Goal: Task Accomplishment & Management: Use online tool/utility

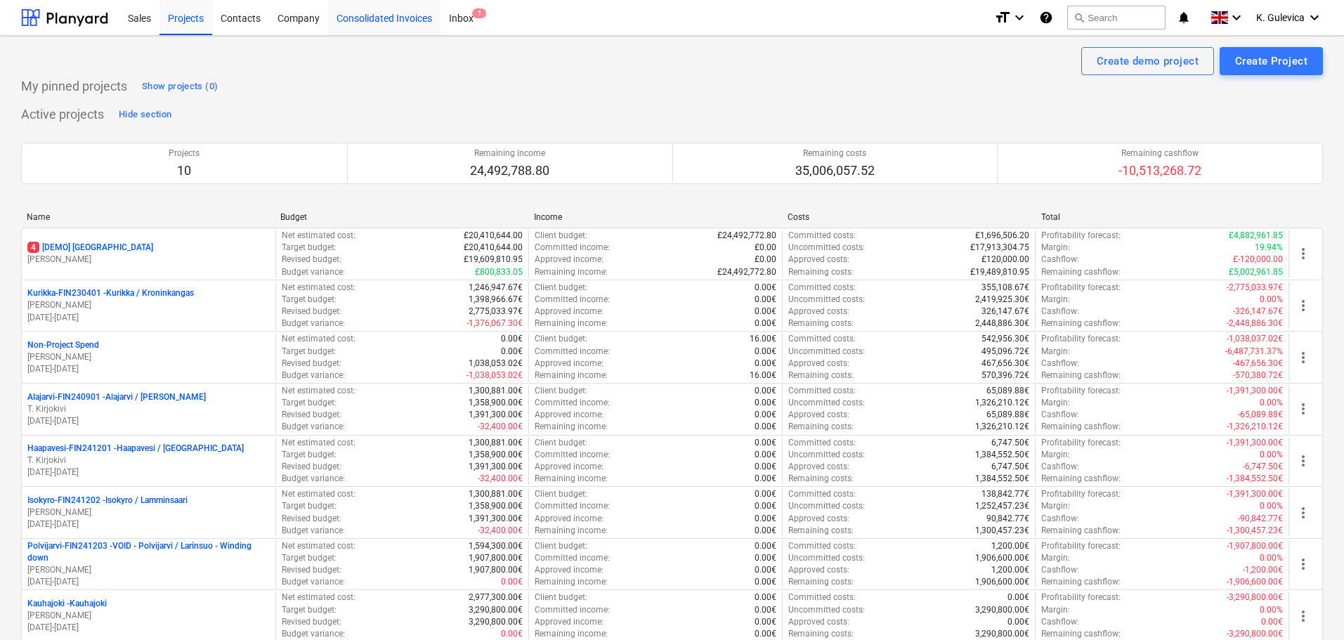
click at [373, 19] on div "Consolidated Invoices" at bounding box center [384, 17] width 112 height 36
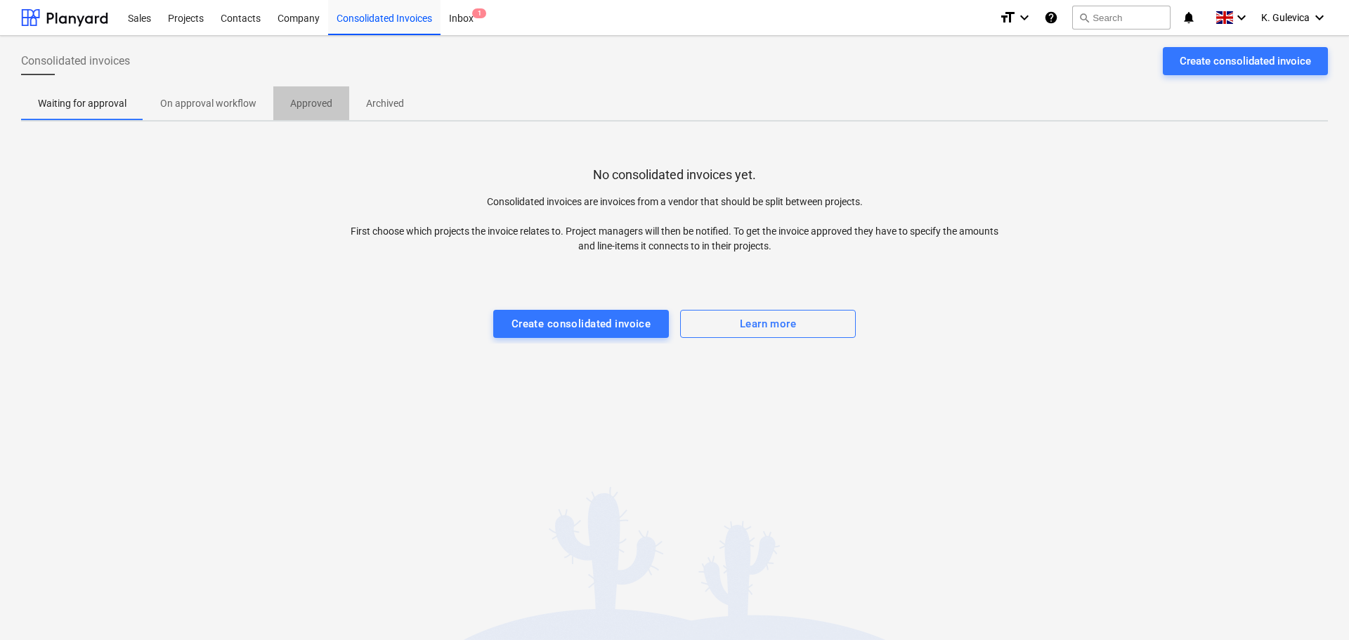
click at [320, 108] on p "Approved" at bounding box center [311, 103] width 42 height 15
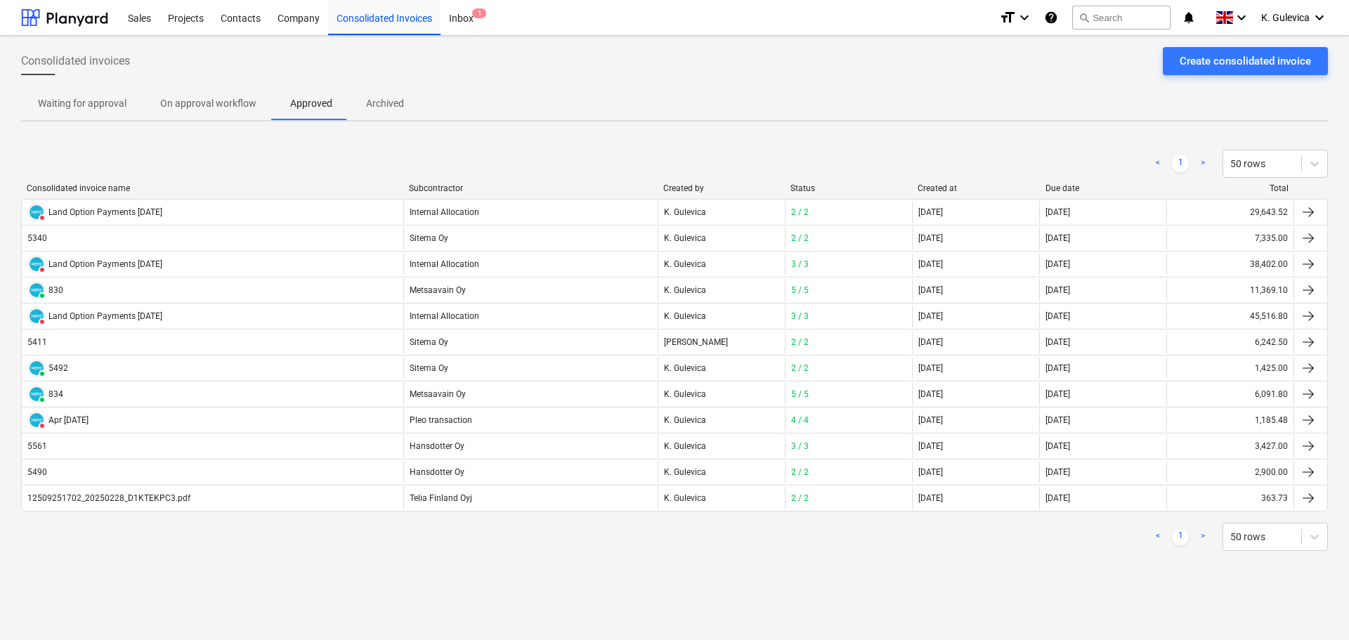
click at [945, 191] on div "Created at" at bounding box center [975, 188] width 116 height 10
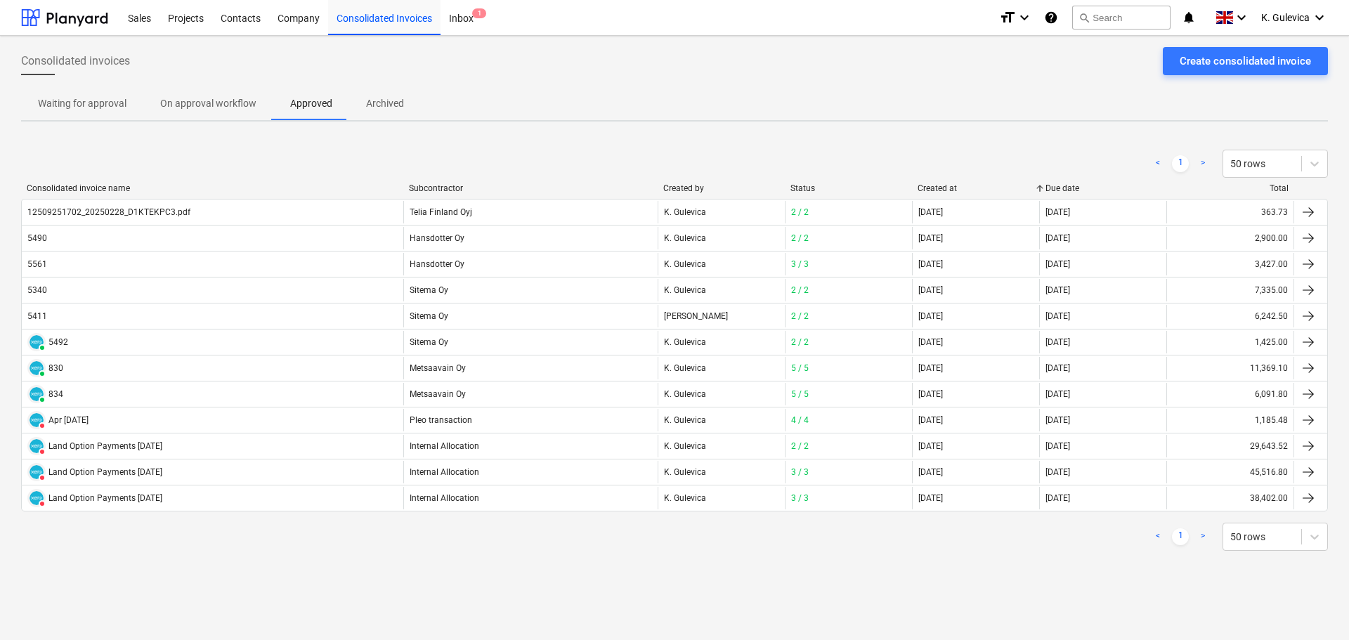
click at [945, 191] on div "Created at" at bounding box center [975, 188] width 116 height 10
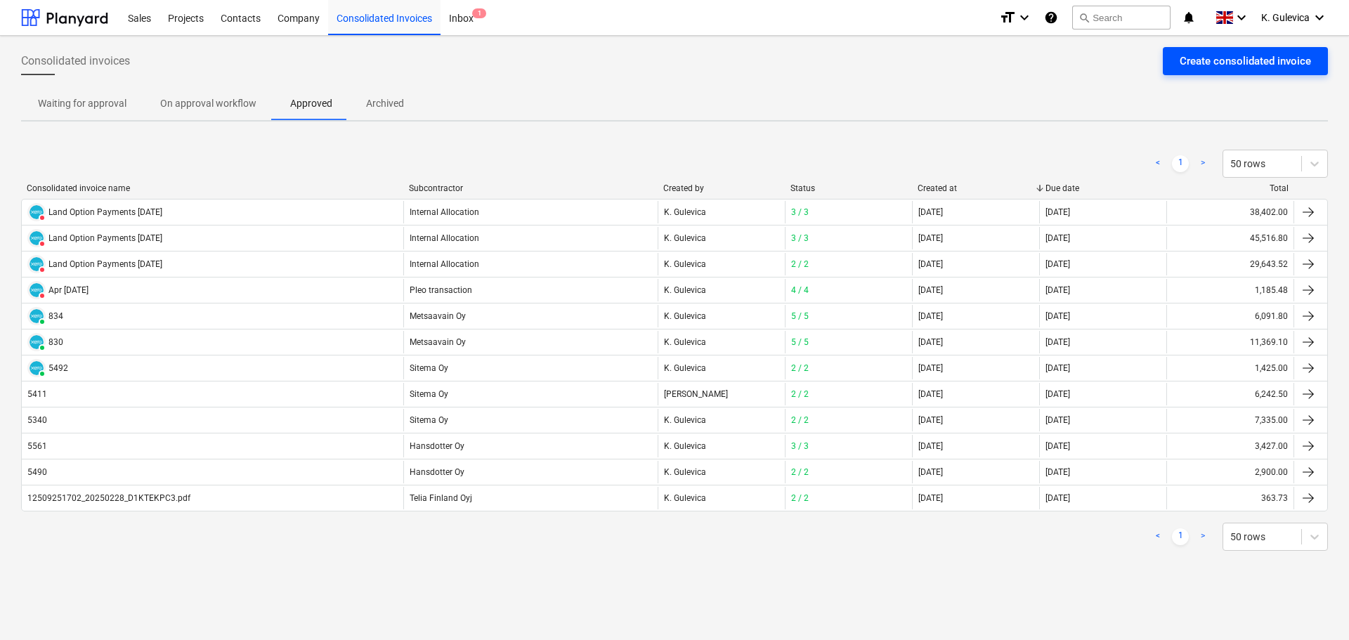
click at [1256, 55] on div "Create consolidated invoice" at bounding box center [1244, 61] width 131 height 18
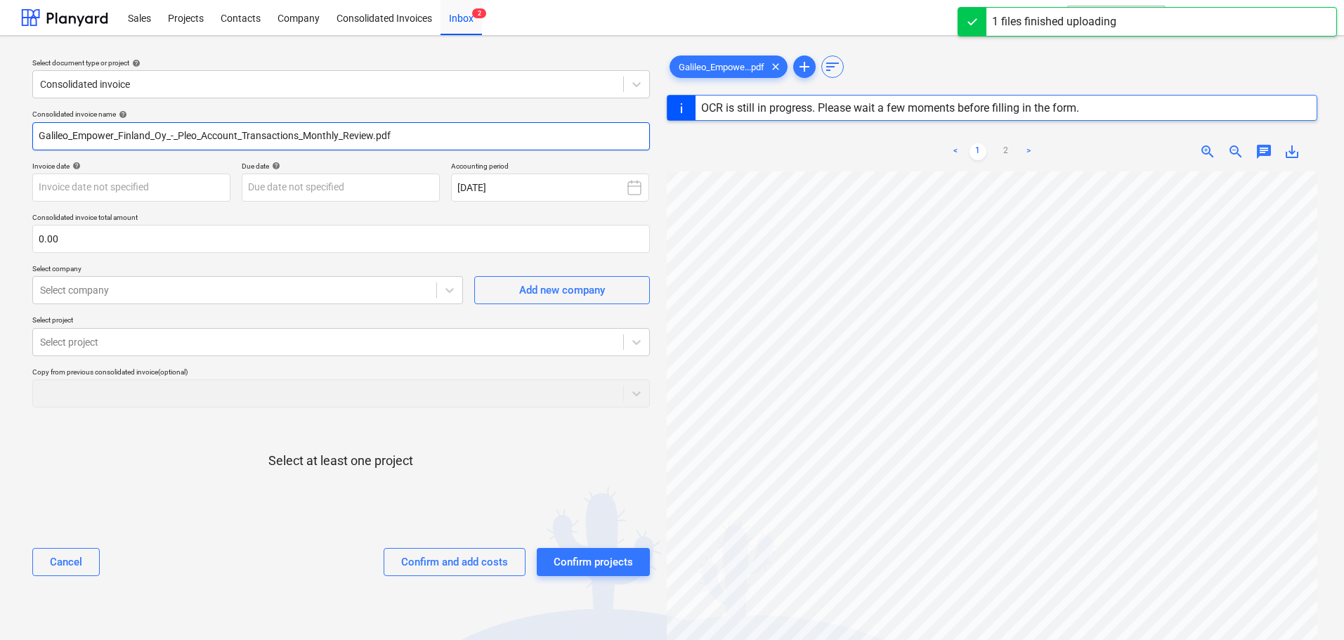
drag, startPoint x: 402, startPoint y: 131, endPoint x: 78, endPoint y: 132, distance: 323.8
click at [22, 130] on div "Select document type or project help Consolidated invoice Consolidated invoice …" at bounding box center [341, 412] width 640 height 731
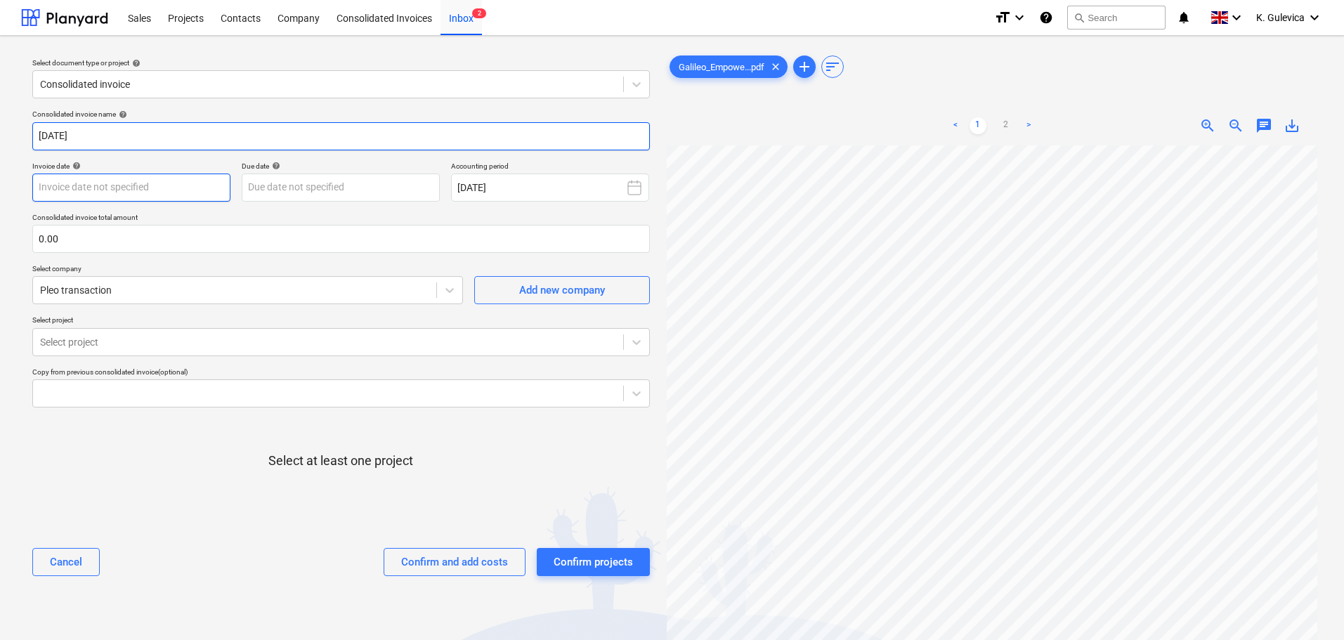
type input "[DATE]"
click at [140, 185] on body "Sales Projects Contacts Company Consolidated Invoices Inbox 2 format_size keybo…" at bounding box center [672, 320] width 1344 height 640
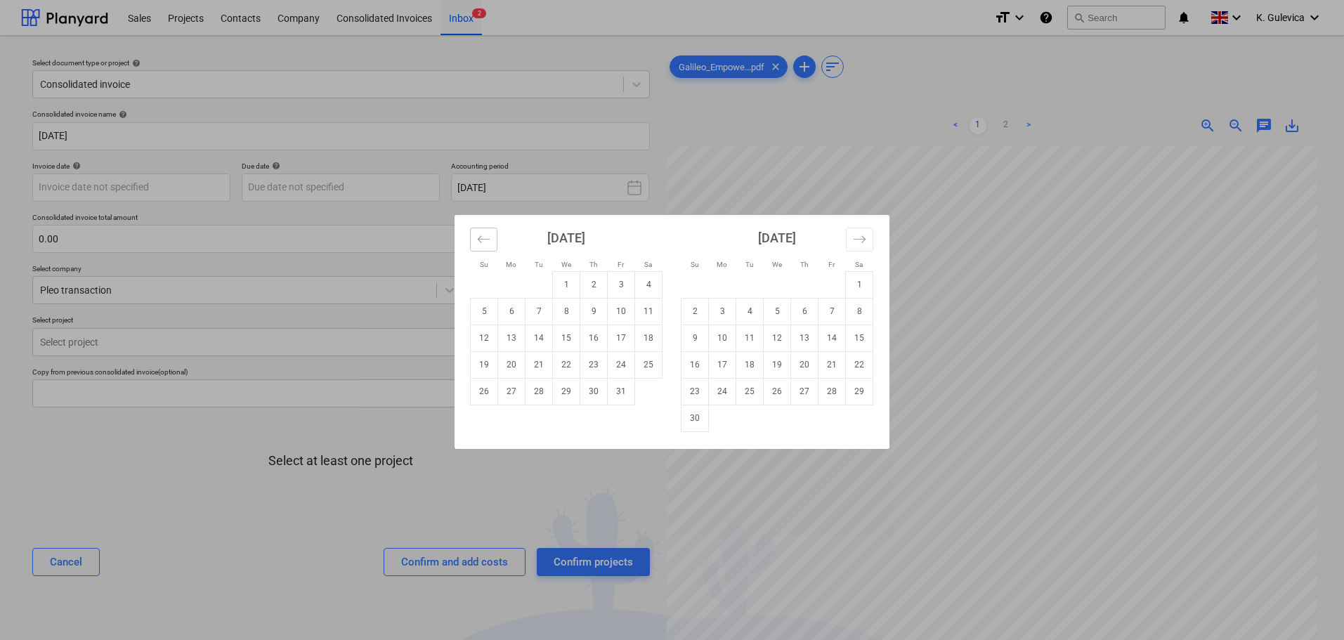
click at [491, 241] on button "Move backward to switch to the previous month." at bounding box center [483, 240] width 27 height 24
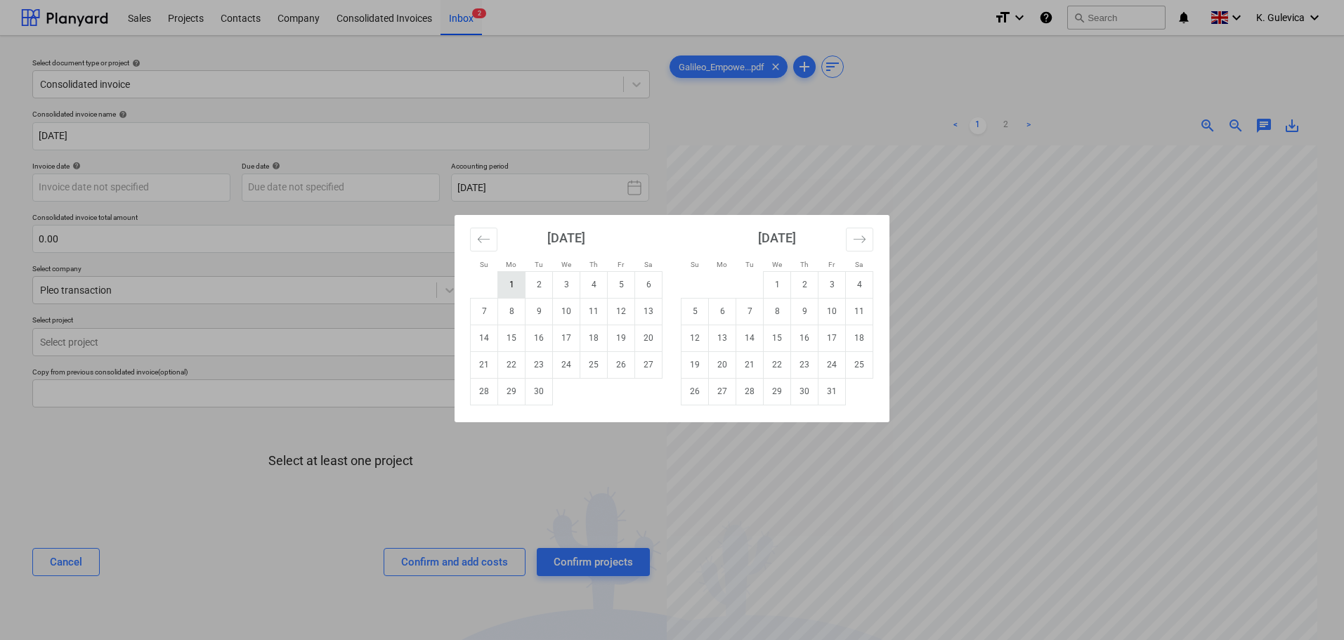
click at [509, 283] on td "1" at bounding box center [511, 284] width 27 height 27
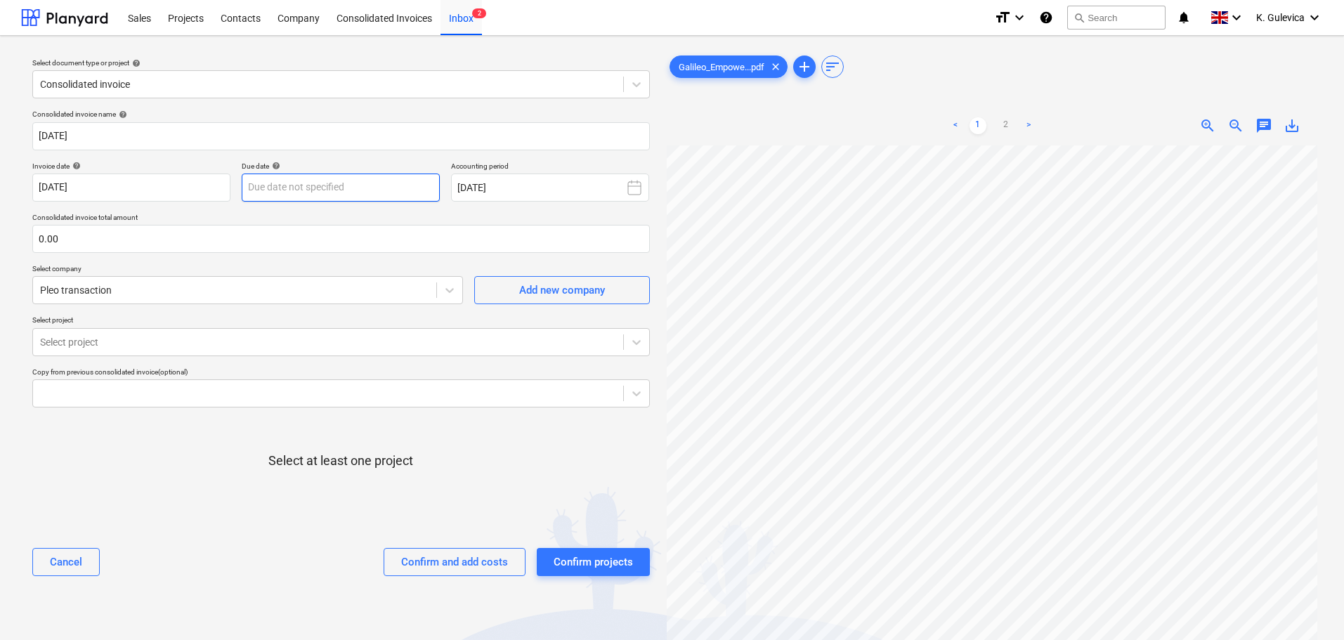
click at [339, 193] on body "Sales Projects Contacts Company Consolidated Invoices Inbox 2 format_size keybo…" at bounding box center [672, 320] width 1344 height 640
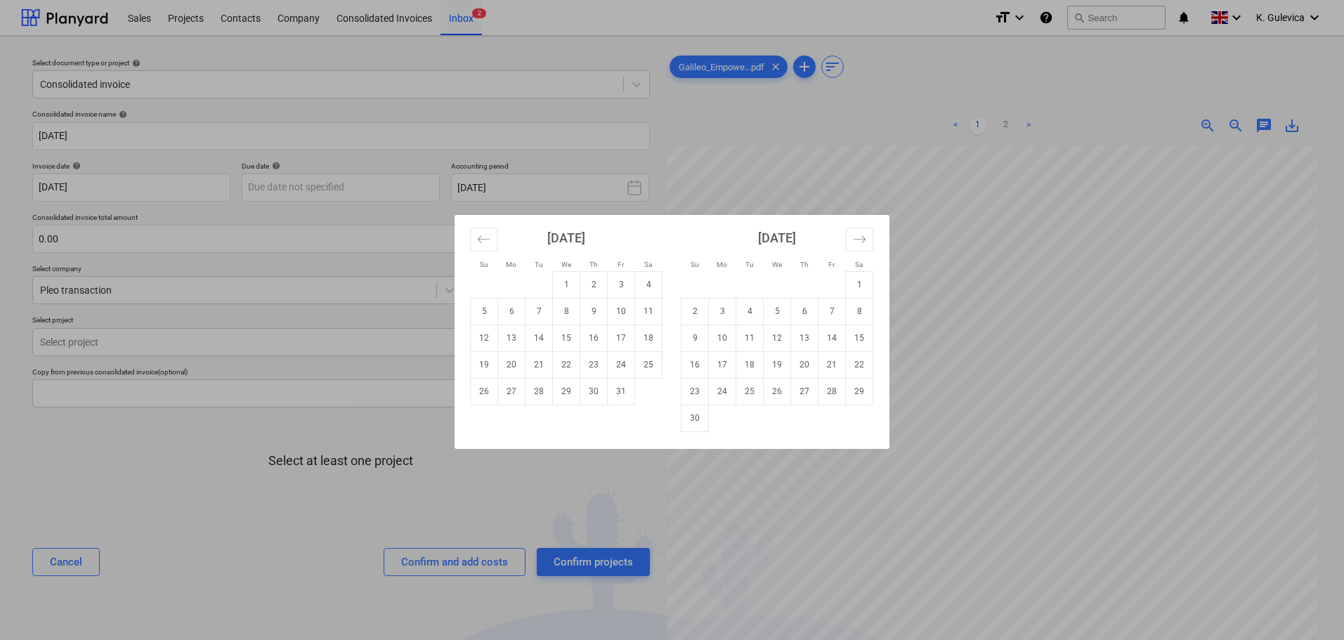
click at [134, 183] on div "Su Mo Tu We Th Fr Sa Su Mo Tu We Th Fr Sa [DATE] 1 2 3 4 5 6 7 8 9 10 11 12 13 …" at bounding box center [672, 320] width 1344 height 640
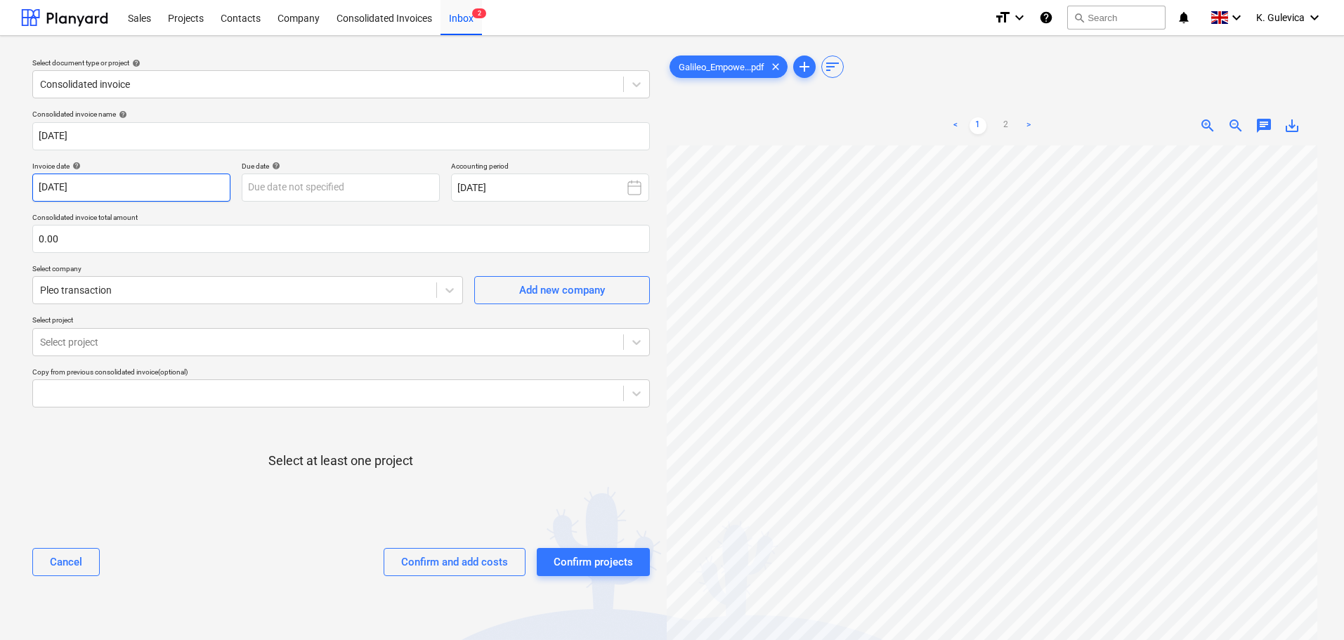
click at [133, 184] on body "Sales Projects Contacts Company Consolidated Invoices Inbox 2 format_size keybo…" at bounding box center [672, 320] width 1344 height 640
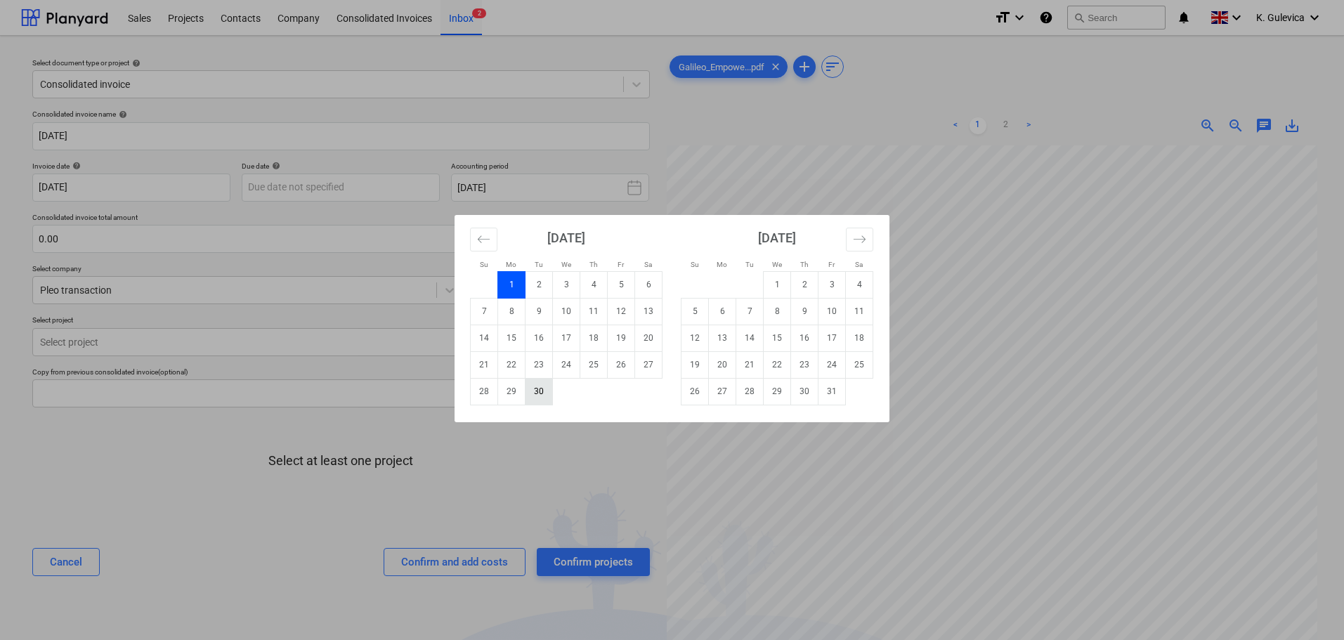
click at [541, 396] on td "30" at bounding box center [538, 391] width 27 height 27
type input "[DATE]"
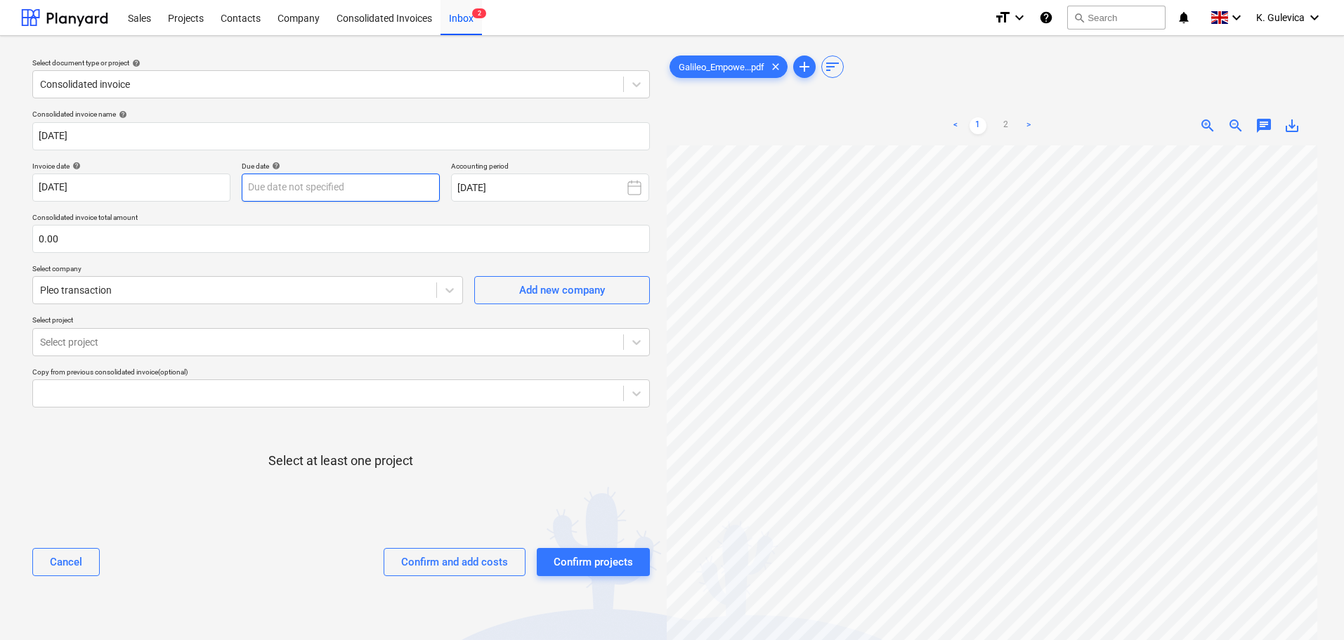
click at [346, 182] on body "Sales Projects Contacts Company Consolidated Invoices Inbox 2 format_size keybo…" at bounding box center [672, 320] width 1344 height 640
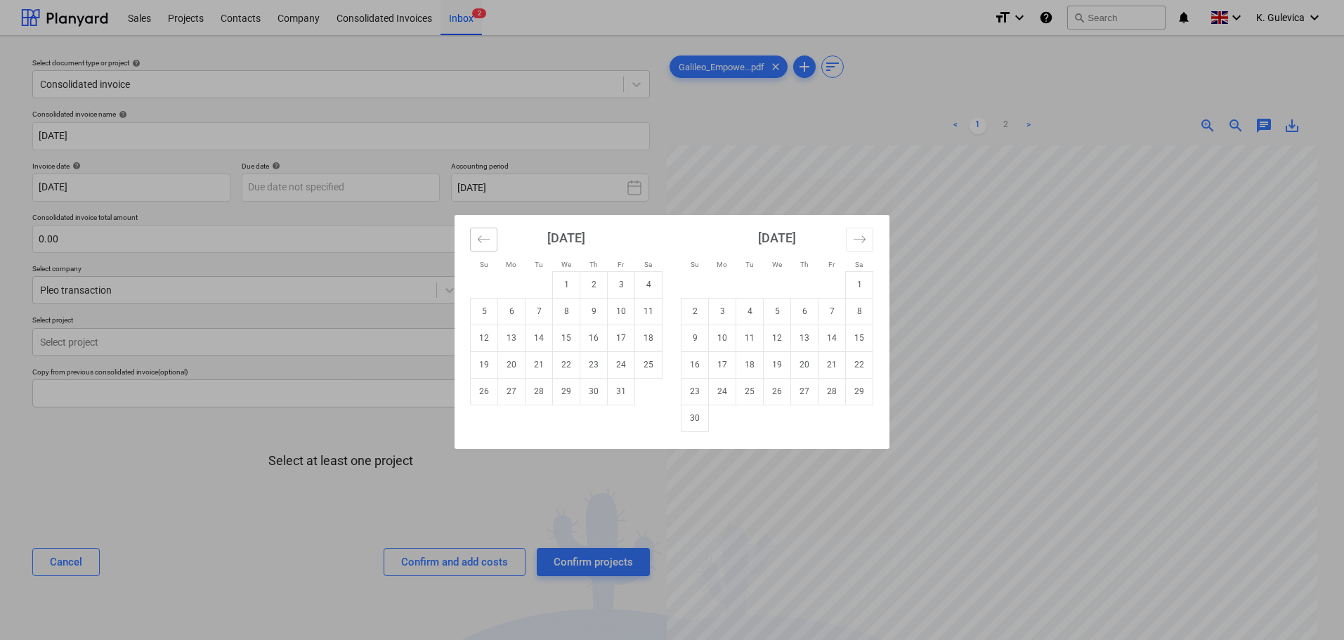
click at [471, 233] on button "Move backward to switch to the previous month." at bounding box center [483, 240] width 27 height 24
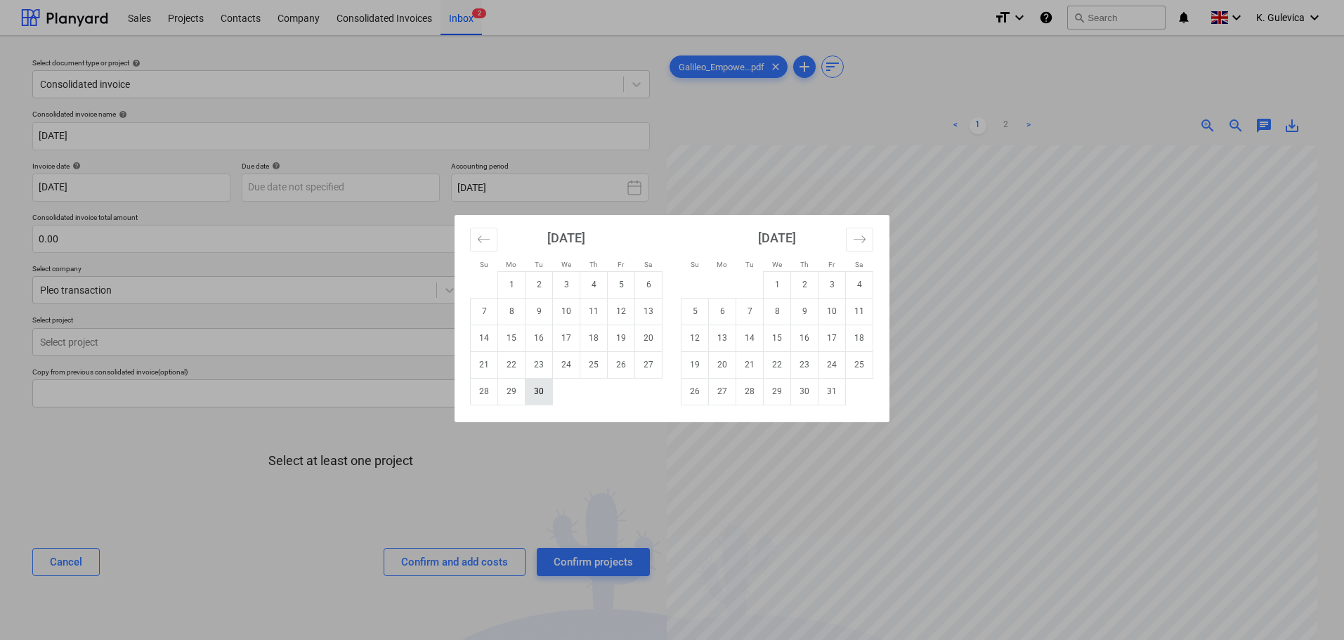
click at [548, 389] on td "30" at bounding box center [538, 391] width 27 height 27
type input "[DATE]"
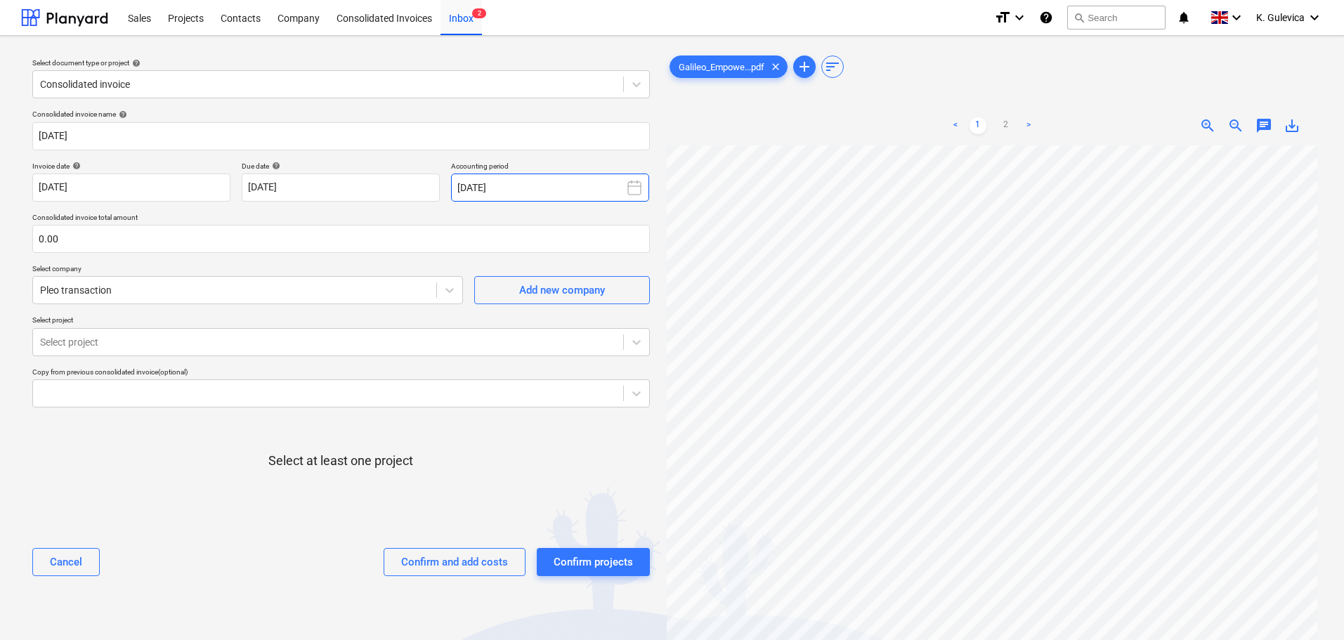
click at [520, 190] on button "[DATE]" at bounding box center [550, 188] width 198 height 28
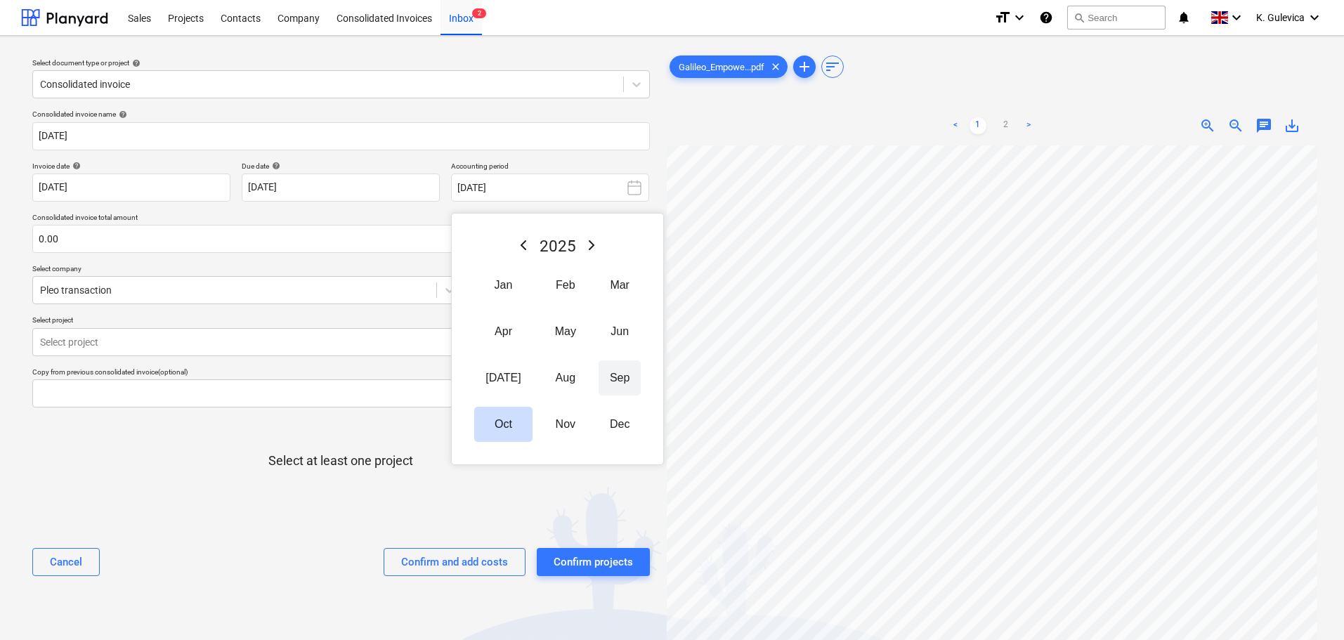
click at [598, 371] on button "Sep" at bounding box center [619, 377] width 42 height 35
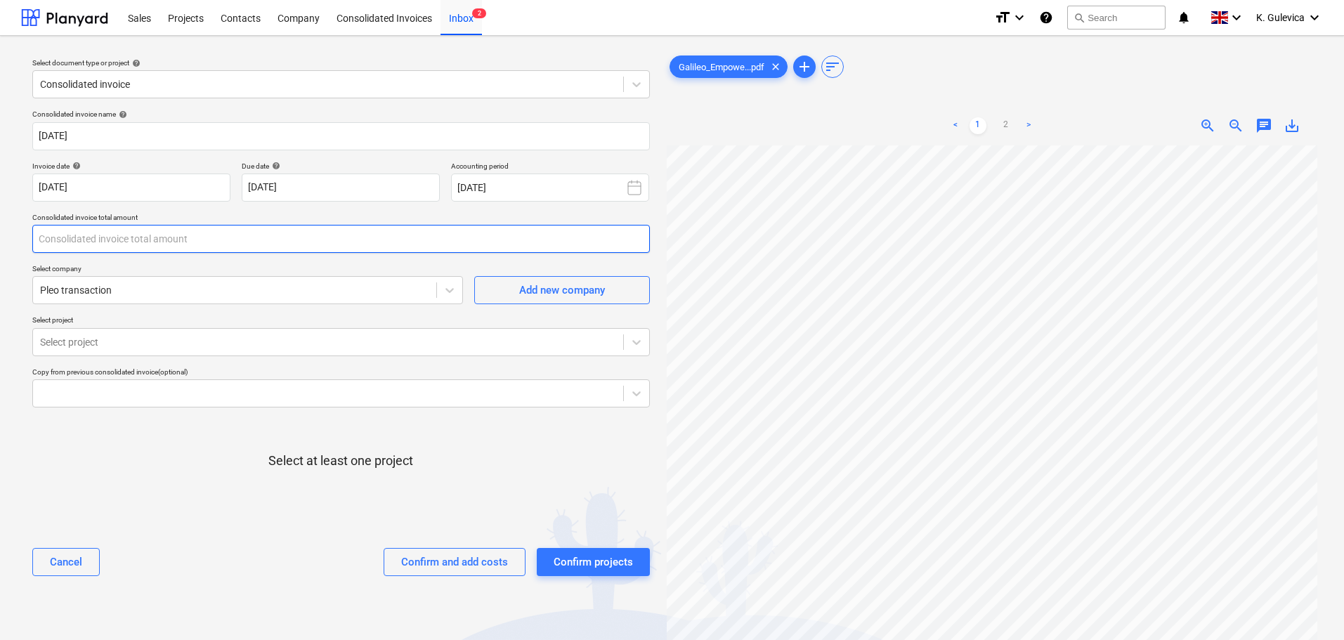
click at [74, 228] on input "text" at bounding box center [340, 239] width 617 height 28
type input "0.00"
click at [101, 237] on input "text" at bounding box center [340, 239] width 617 height 28
type input "1,089.44"
click at [243, 339] on div at bounding box center [328, 342] width 576 height 14
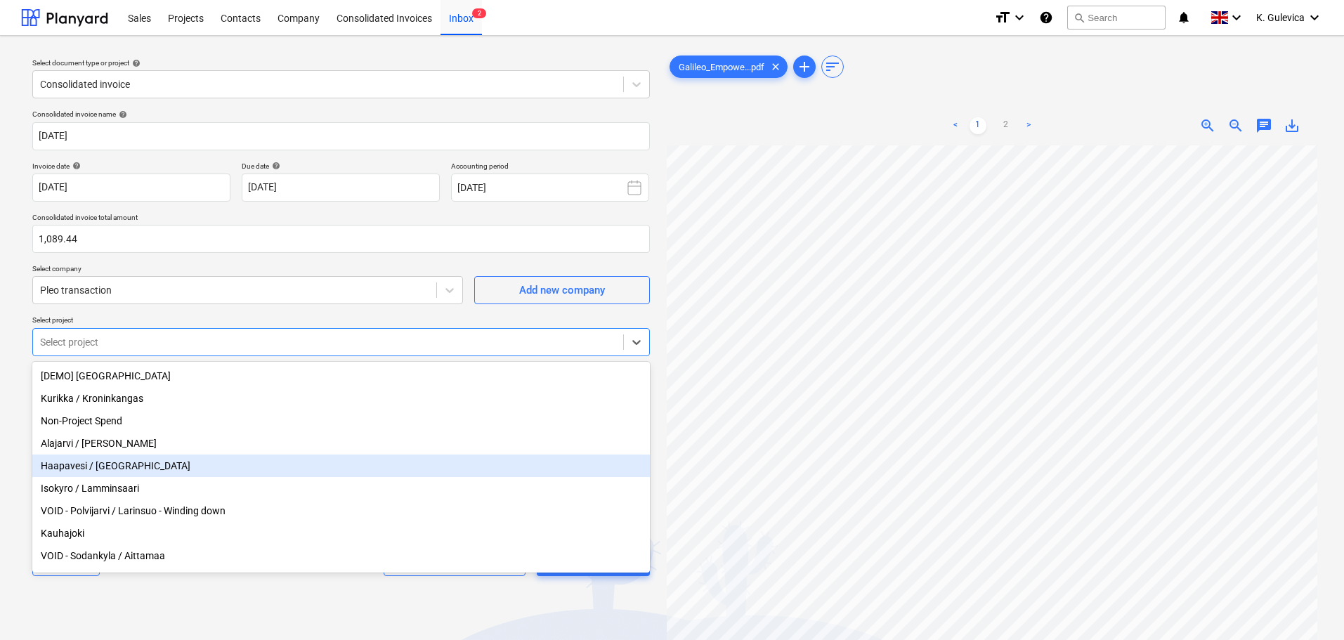
click at [131, 469] on div "Haapavesi / [GEOGRAPHIC_DATA]" at bounding box center [340, 465] width 617 height 22
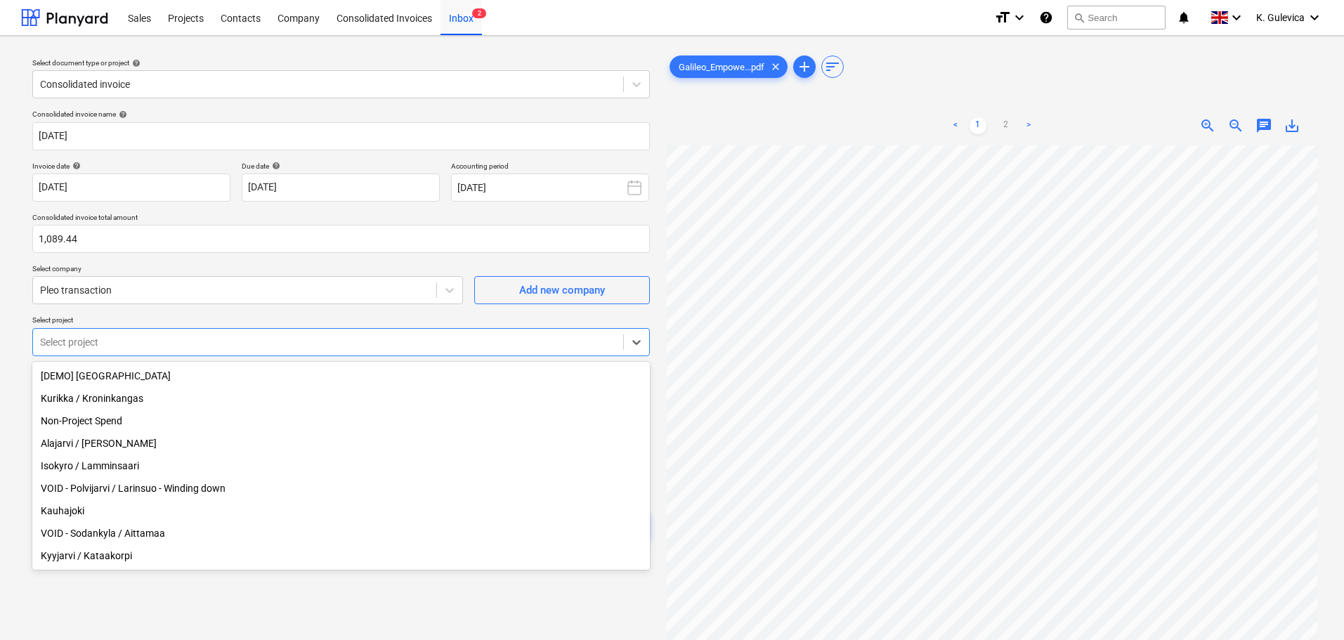
click at [72, 467] on div "Isokyro / Lamminsaari" at bounding box center [340, 465] width 617 height 22
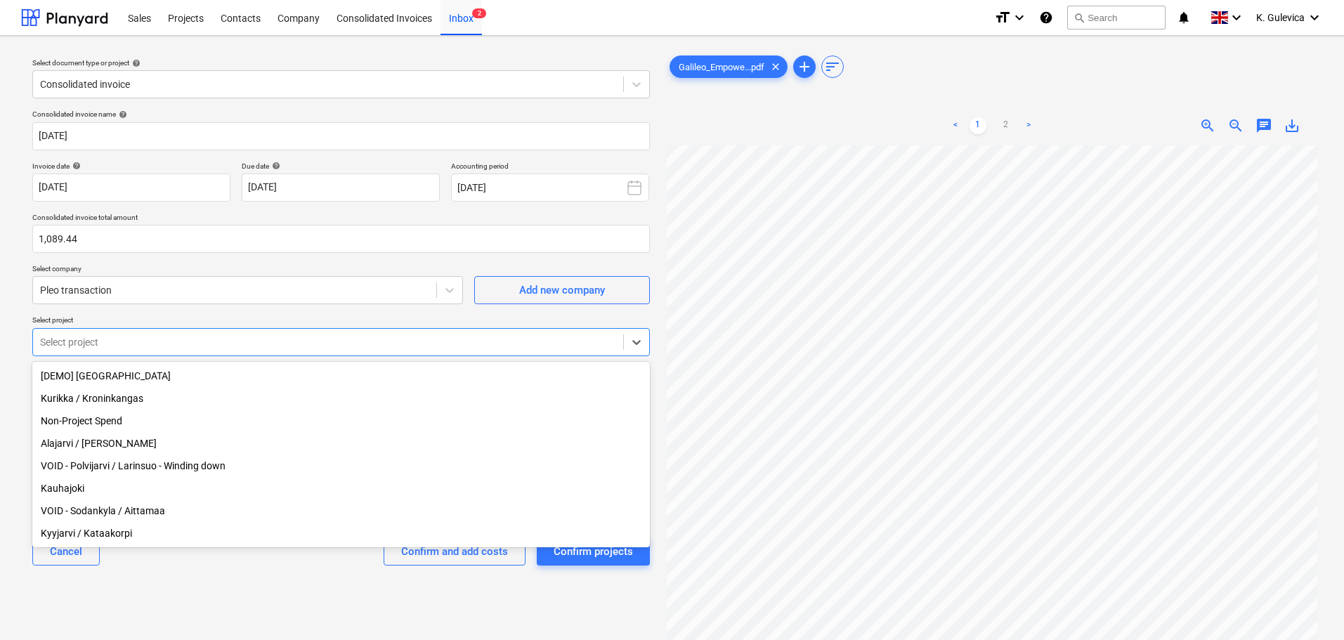
click at [25, 386] on div "Select document type or project help Consolidated invoice Consolidated invoice …" at bounding box center [341, 399] width 640 height 705
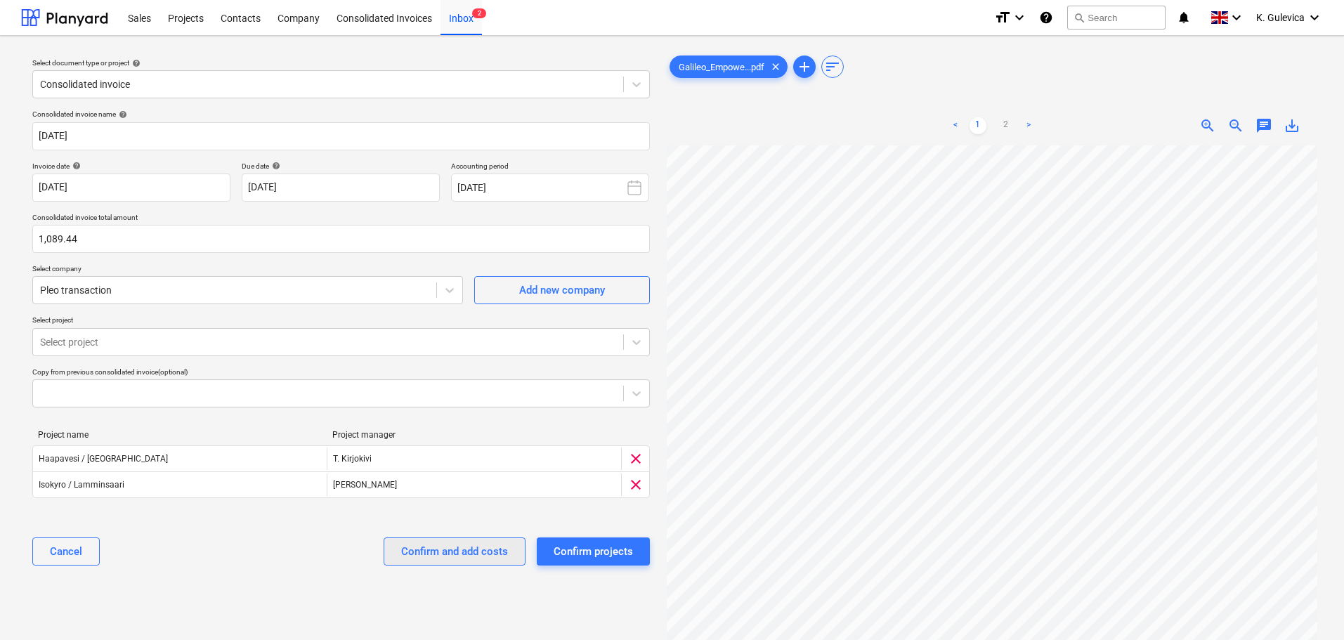
click at [449, 554] on div "Confirm and add costs" at bounding box center [454, 551] width 107 height 18
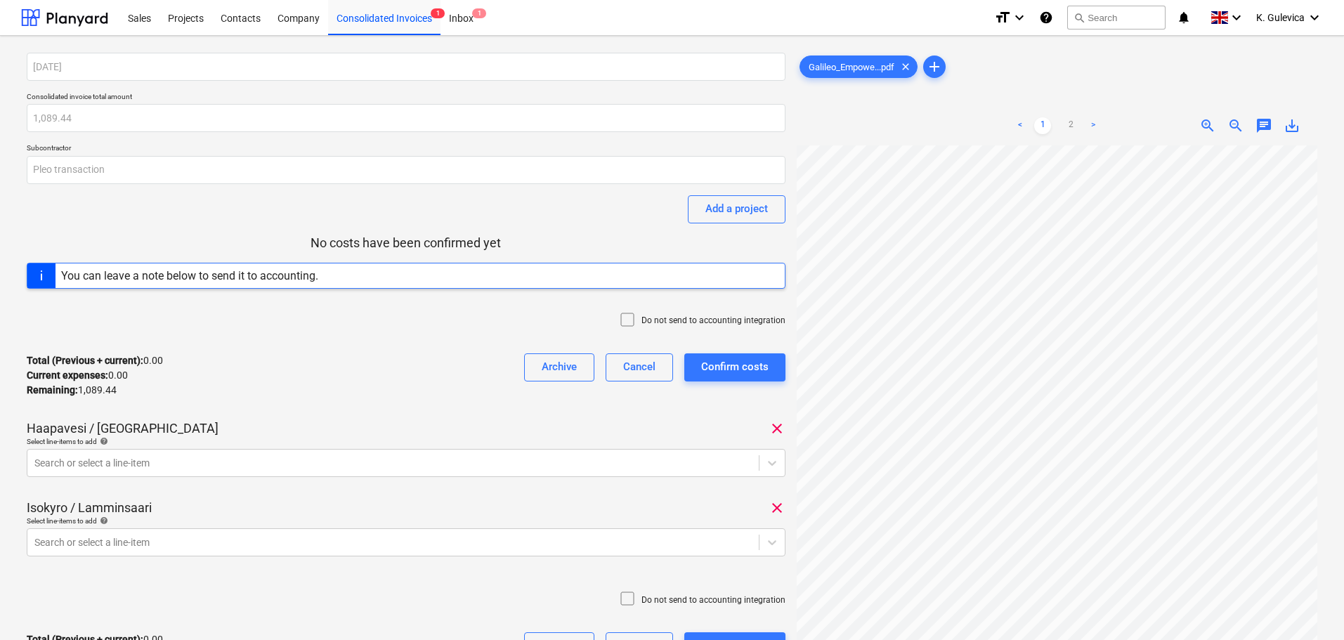
click at [243, 459] on body "Sales Projects Contacts Company Consolidated Invoices 1 Inbox 1 format_size key…" at bounding box center [672, 320] width 1344 height 640
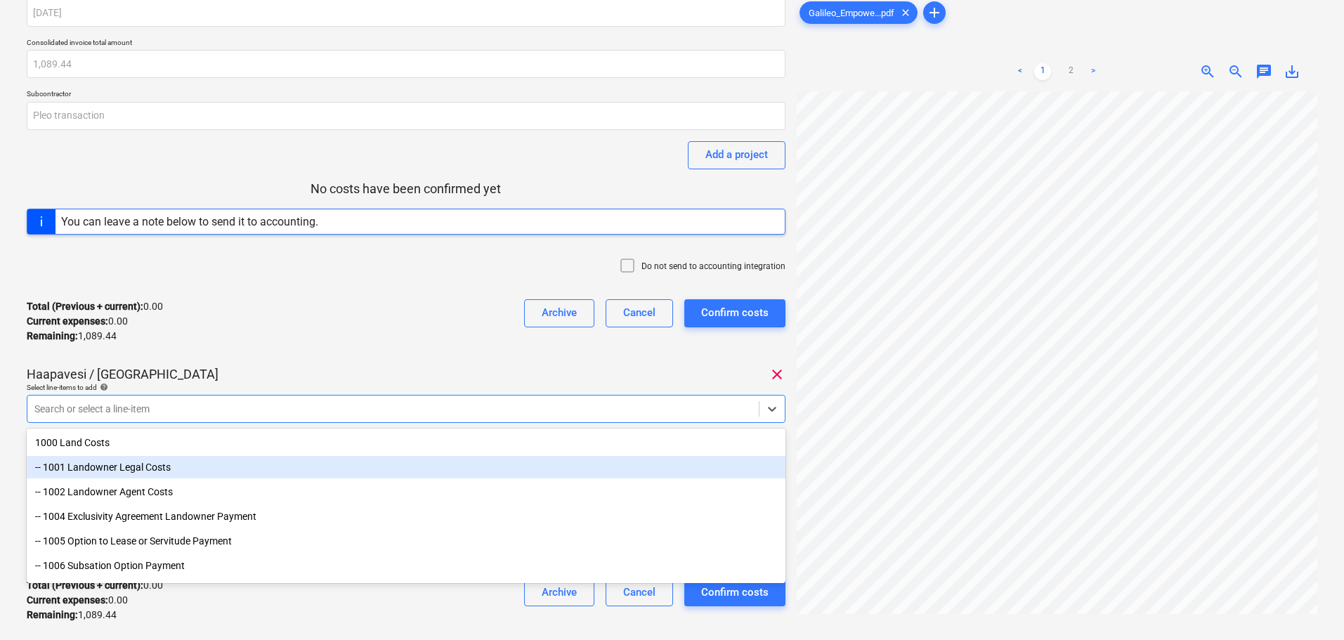
scroll to position [62, 0]
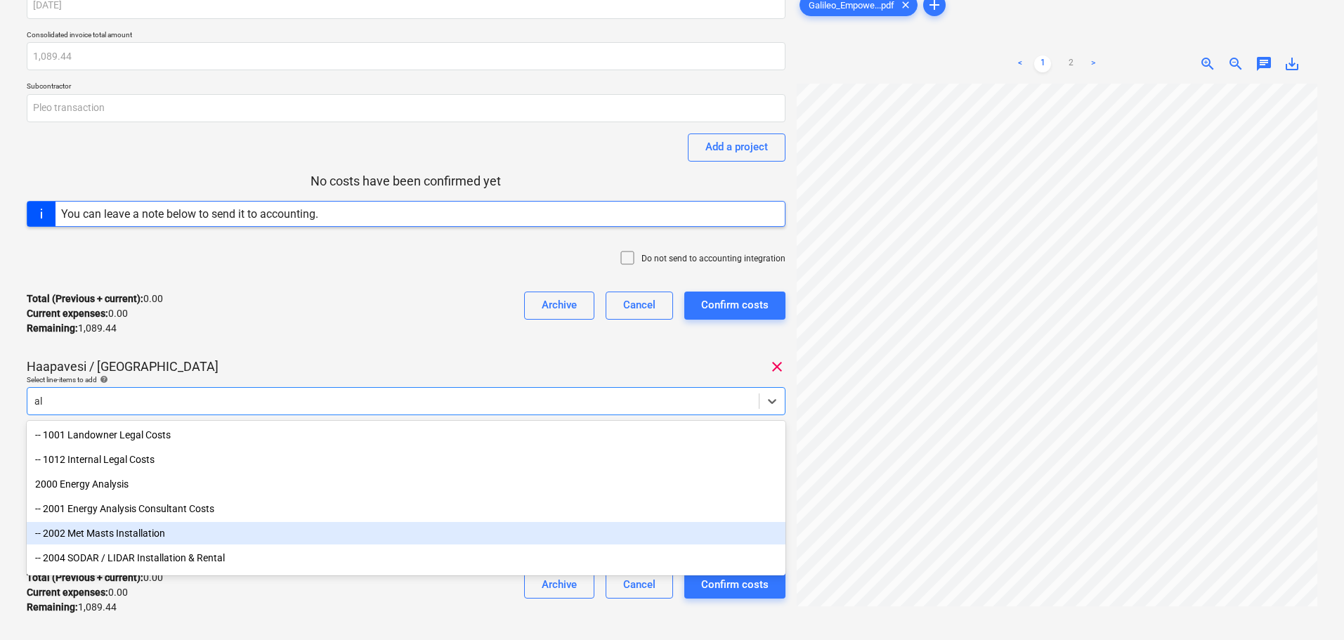
type input "a"
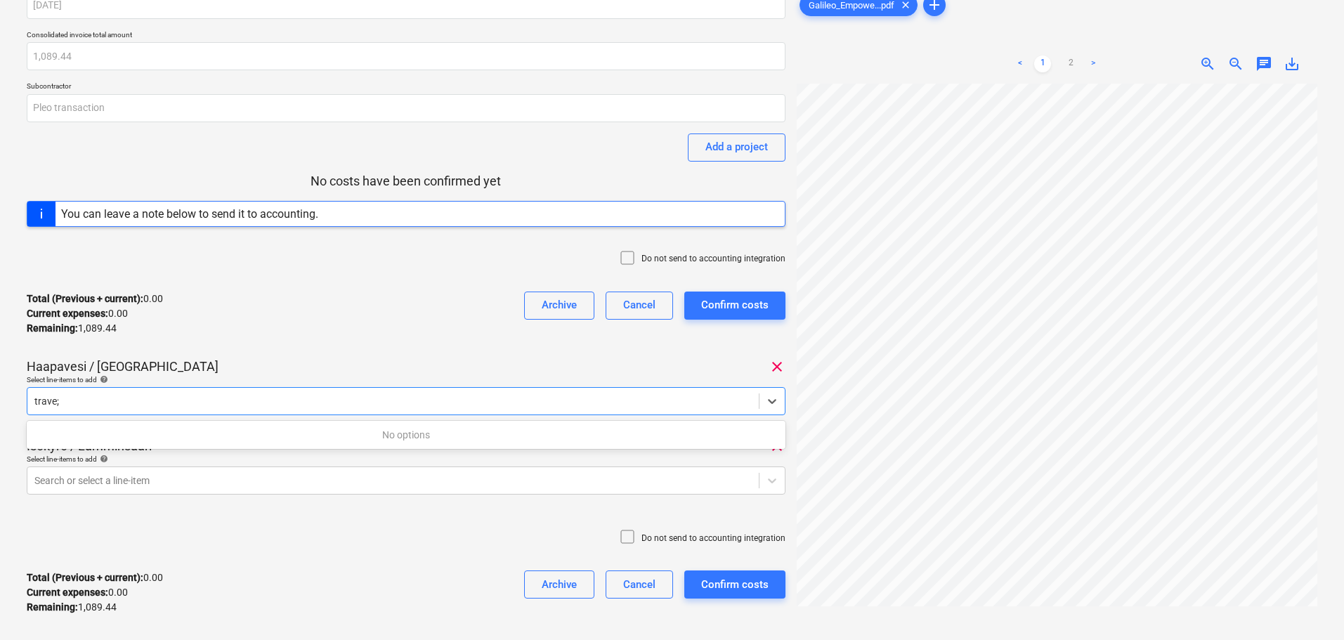
type input "trave"
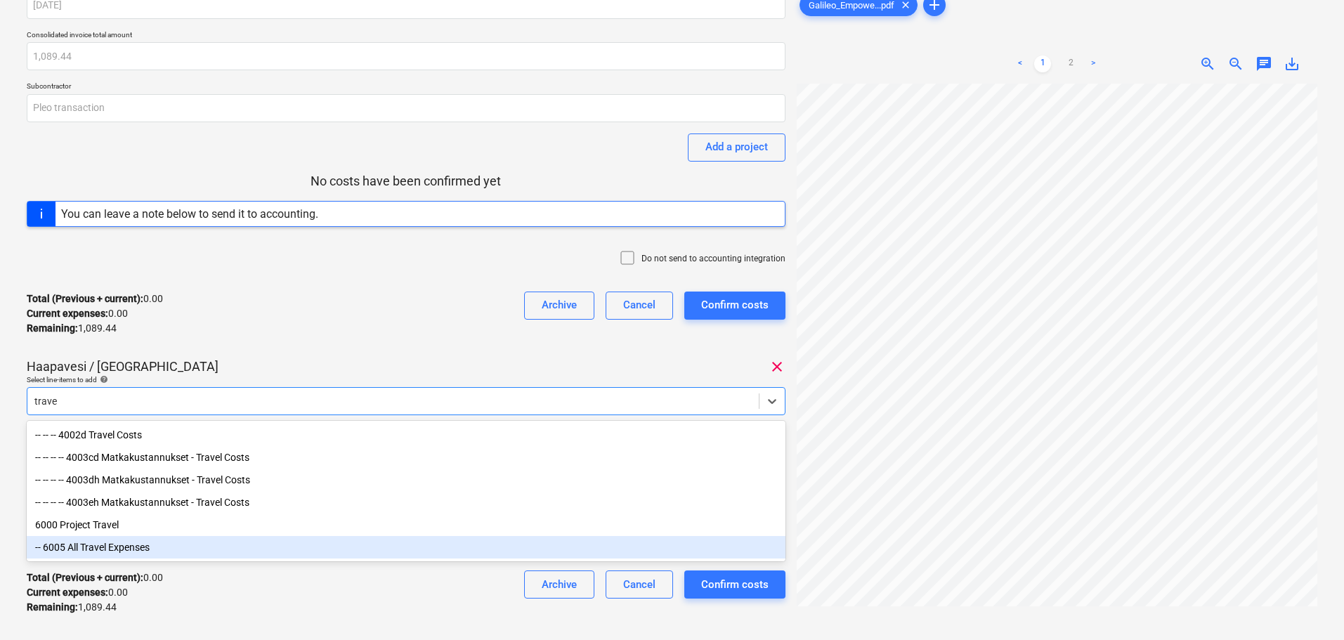
click at [146, 547] on div "-- 6005 All Travel Expenses" at bounding box center [406, 547] width 759 height 22
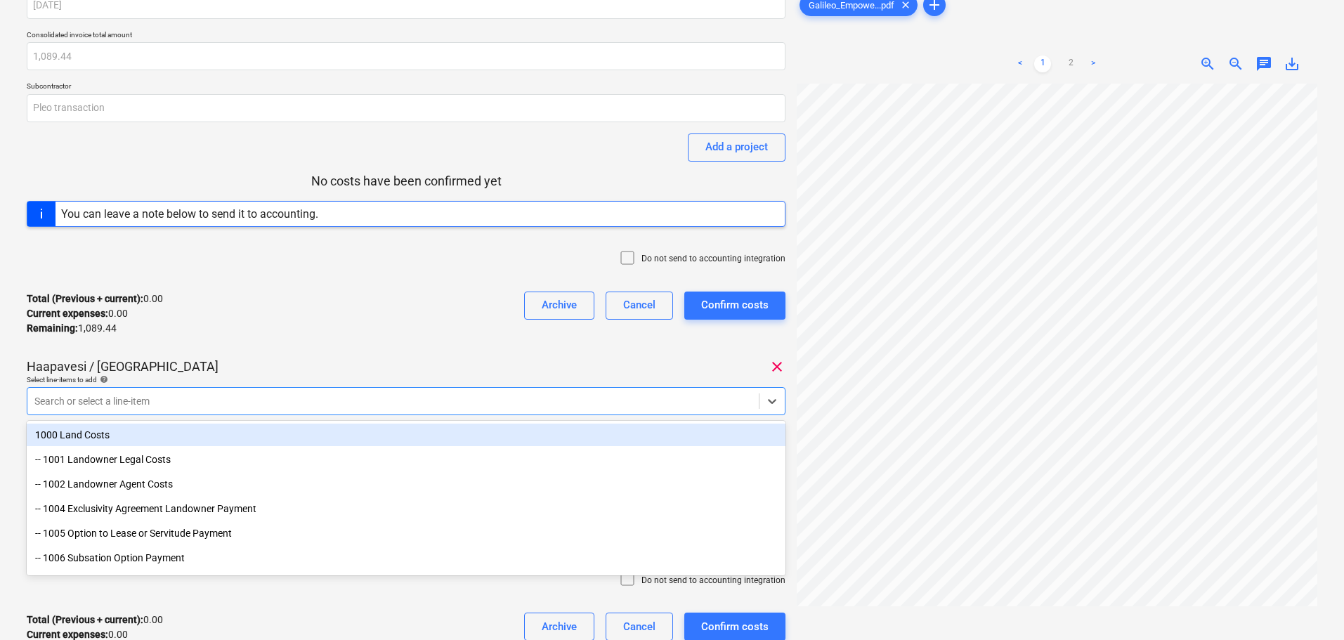
click at [259, 355] on div "[DATE] Consolidated invoice total amount 1,089.44 Subcontractor Pleo transactio…" at bounding box center [406, 329] width 759 height 677
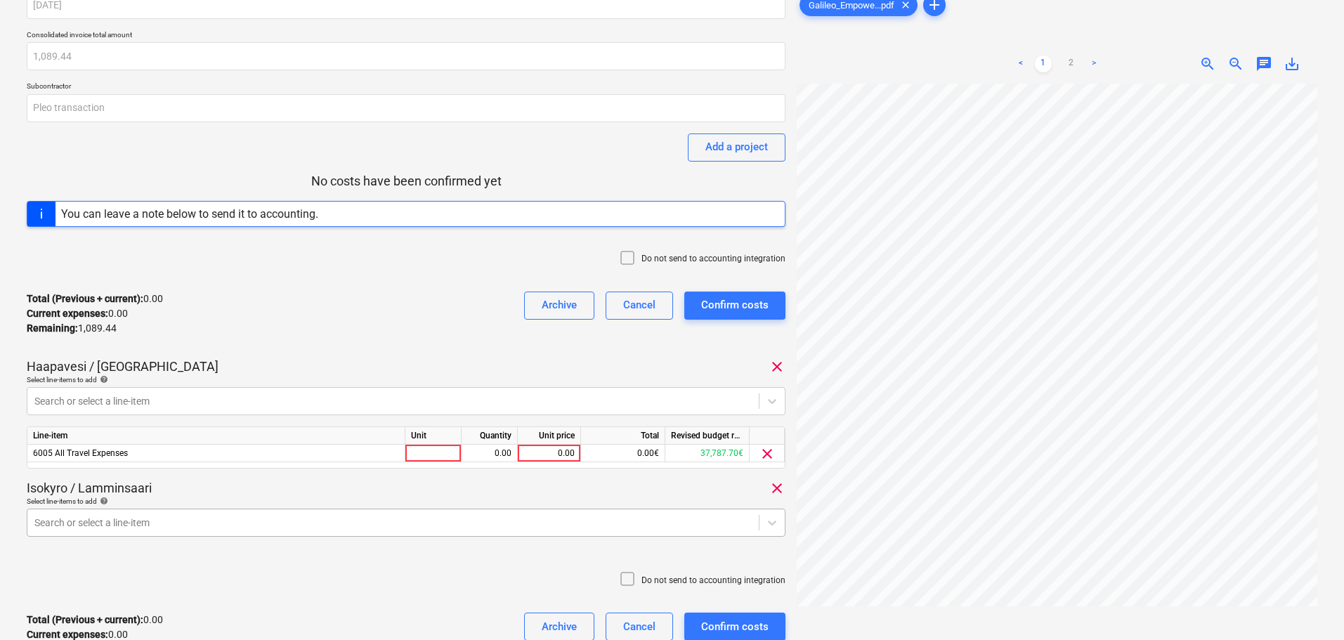
click at [228, 525] on body "Sales Projects Contacts Company Consolidated Invoices 1 Inbox 1 format_size key…" at bounding box center [672, 258] width 1344 height 640
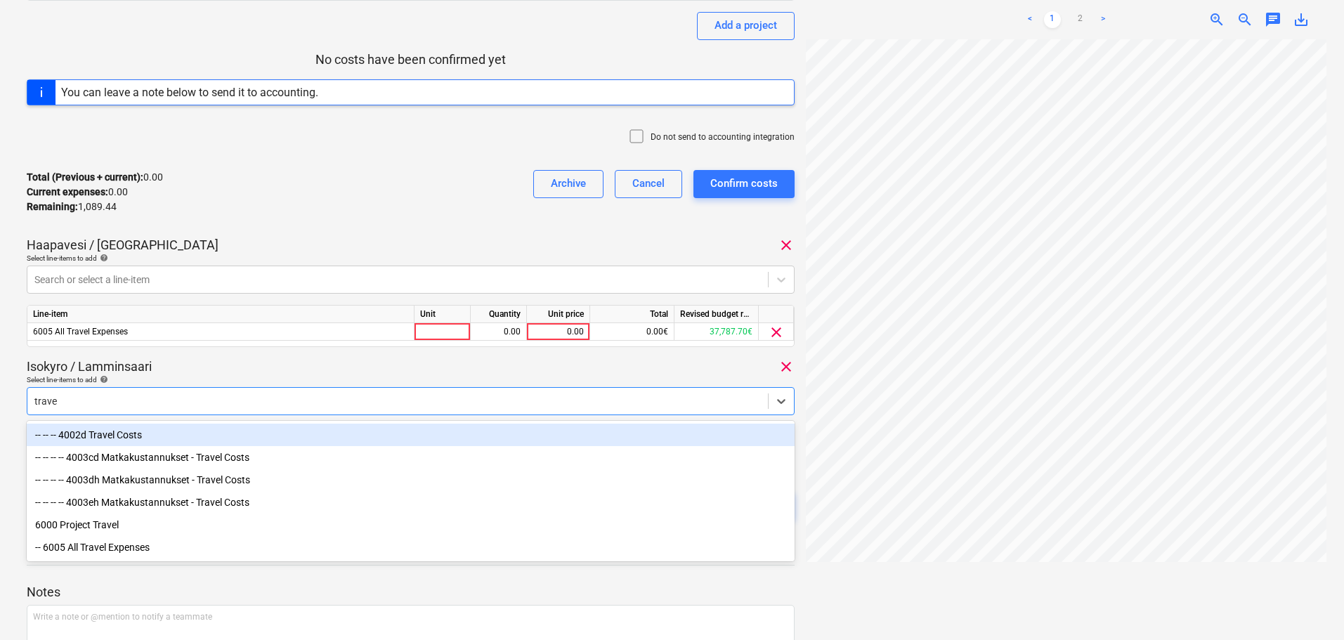
type input "travel"
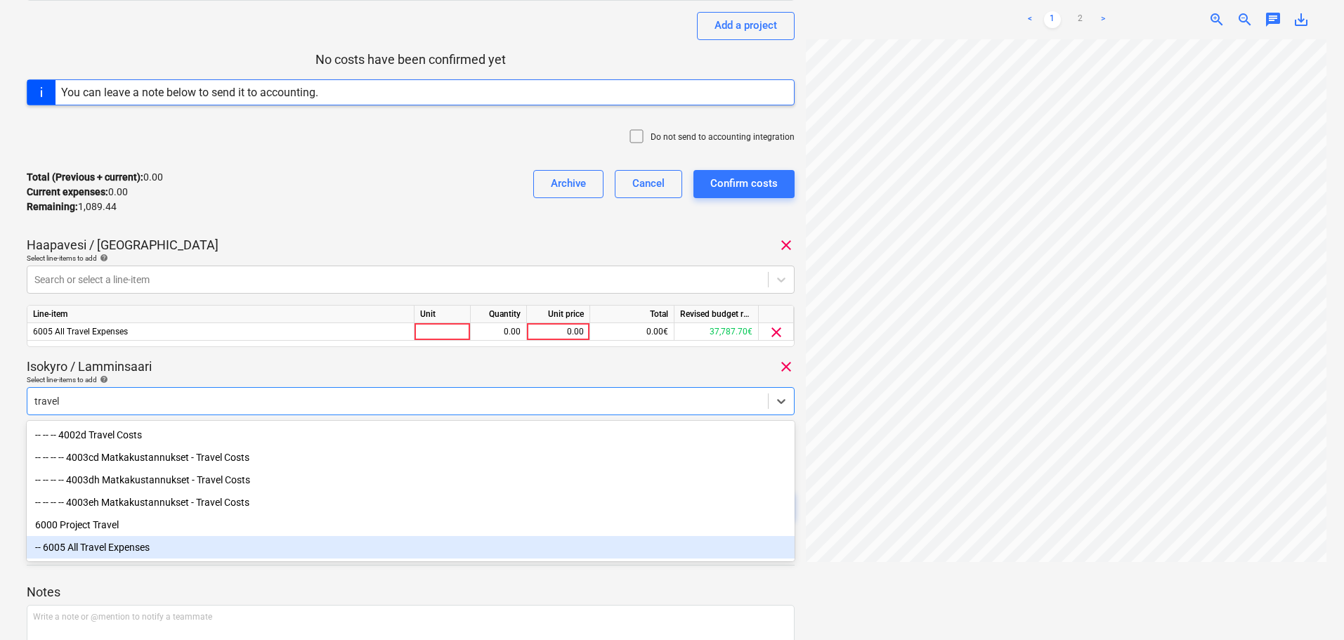
click at [154, 555] on div "-- 6005 All Travel Expenses" at bounding box center [411, 547] width 768 height 22
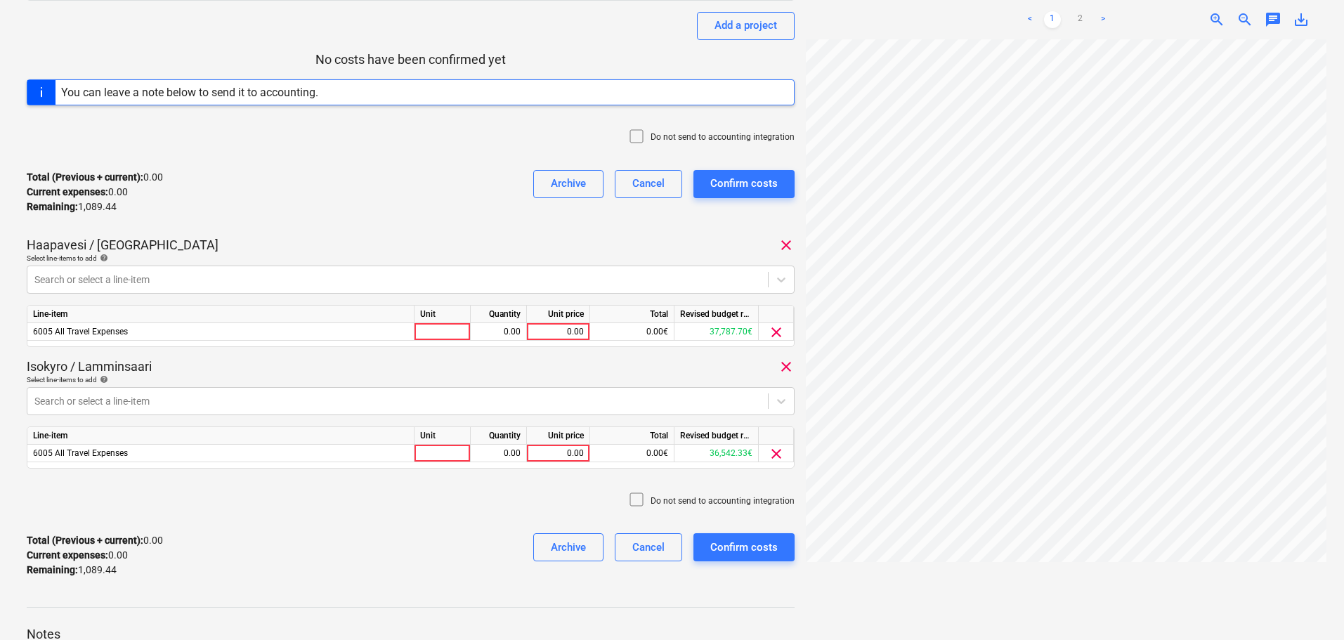
drag, startPoint x: 261, startPoint y: 362, endPoint x: 439, endPoint y: 344, distance: 179.4
click at [263, 364] on div "Isokyro / Lamminsaari clear" at bounding box center [411, 366] width 768 height 17
click at [560, 330] on div "0.00" at bounding box center [557, 332] width 51 height 18
type input "483.35"
click at [558, 453] on div "0.00" at bounding box center [557, 454] width 51 height 18
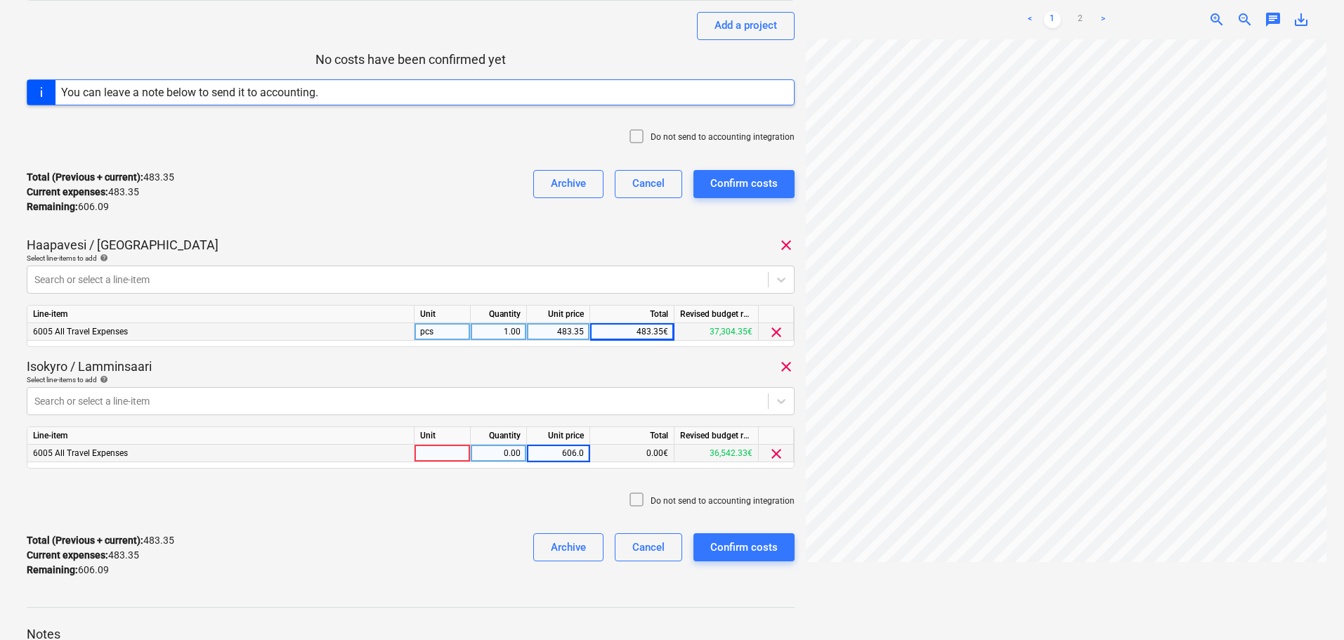
type input "606.09"
click at [643, 502] on icon at bounding box center [636, 499] width 17 height 17
click at [752, 548] on div "Confirm costs" at bounding box center [743, 547] width 67 height 18
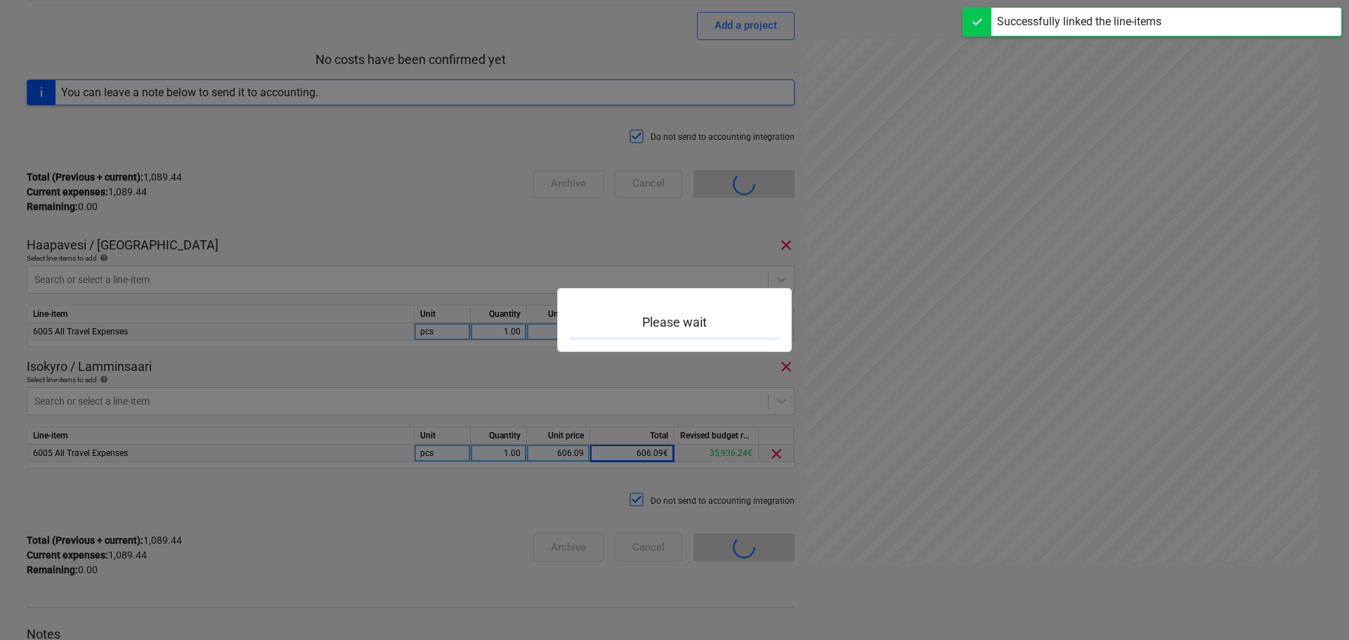
scroll to position [123, 0]
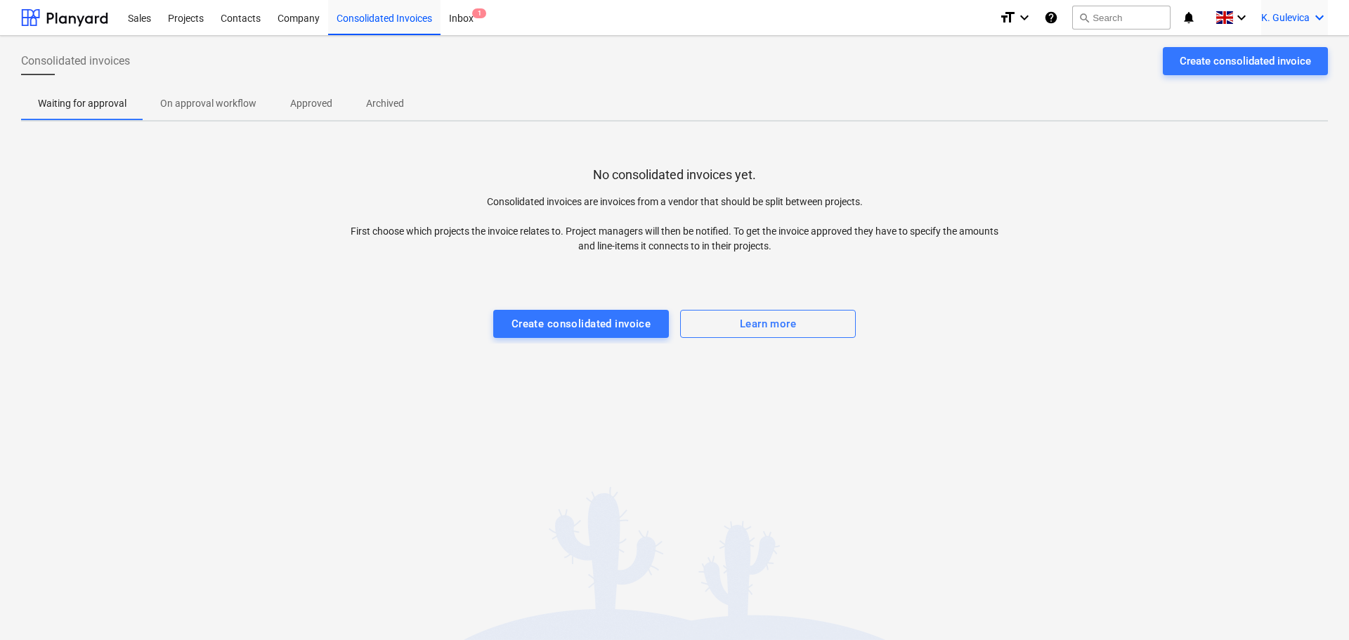
click at [1290, 15] on span "K. Gulevica" at bounding box center [1285, 17] width 48 height 11
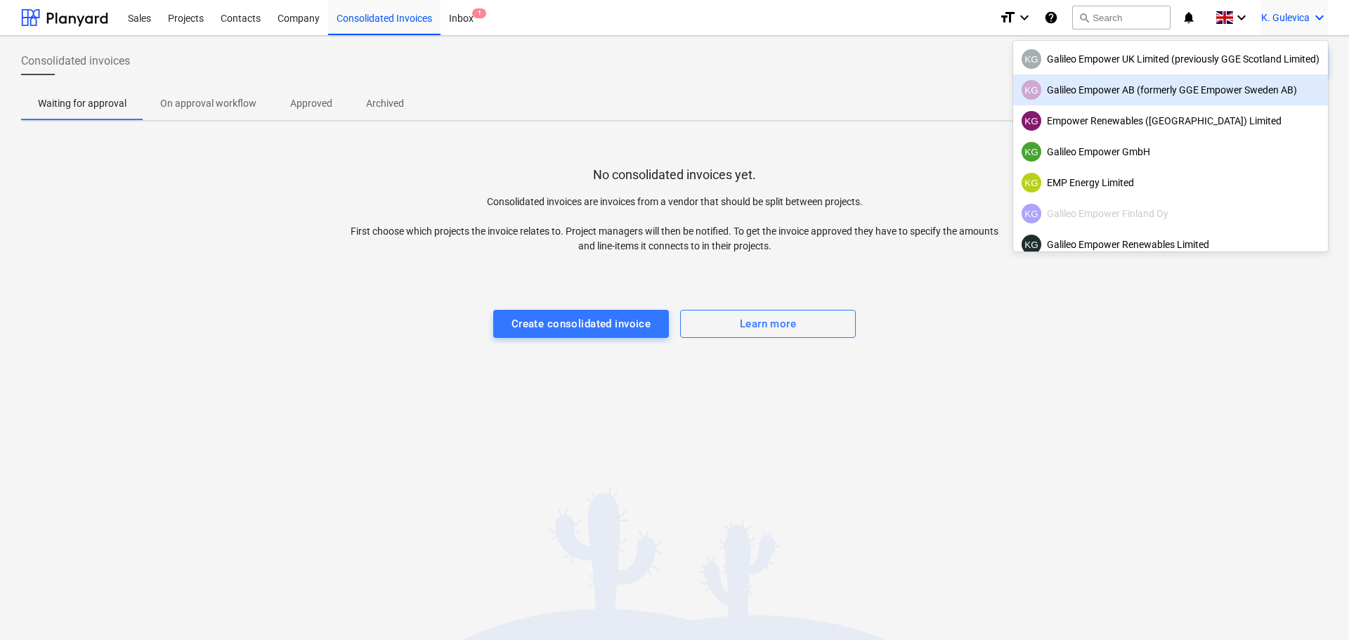
click at [1121, 86] on div "KG Galileo Empower AB (formerly GGE Empower Sweden AB)" at bounding box center [1170, 90] width 298 height 20
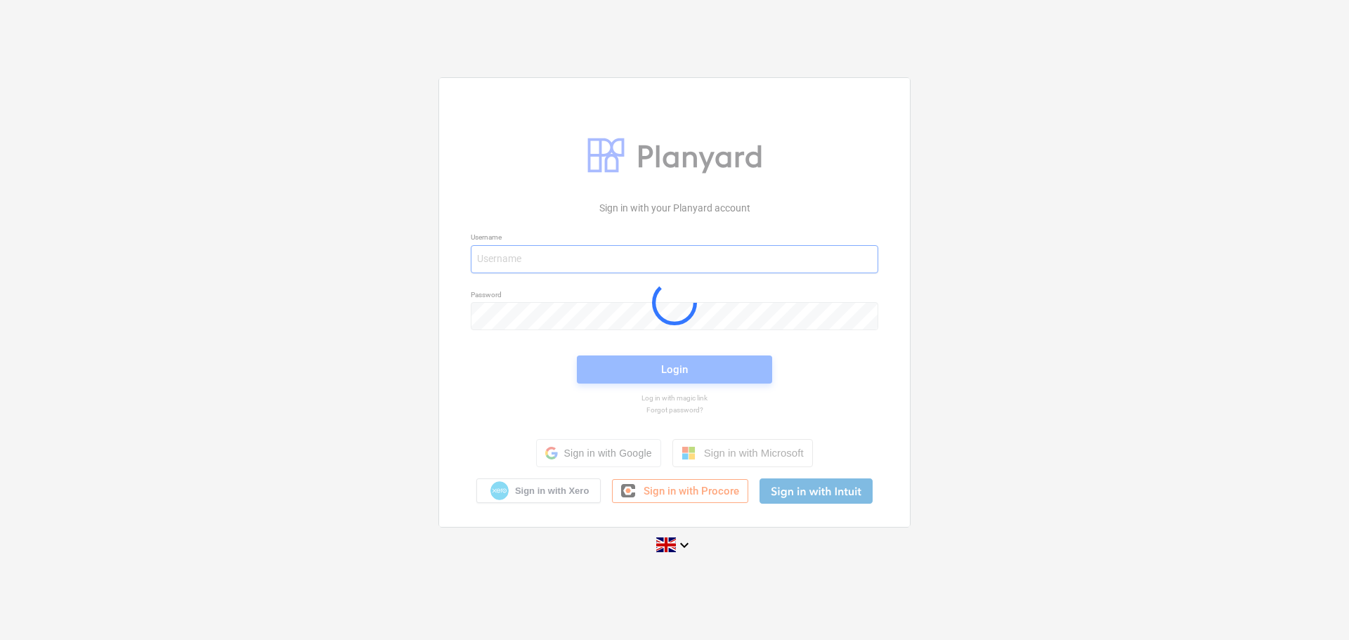
type input "[EMAIL_ADDRESS][DOMAIN_NAME]"
